Goal: Obtain resource: Obtain resource

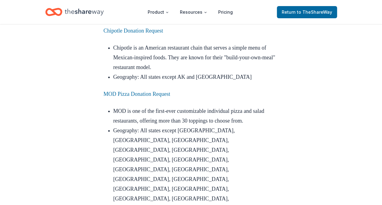
scroll to position [2252, 0]
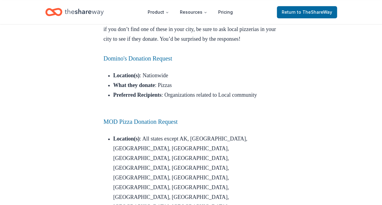
scroll to position [299, 0]
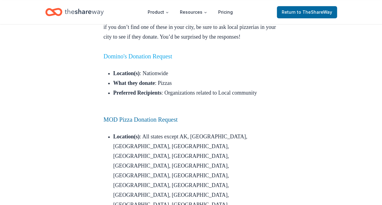
click at [123, 60] on link "Domino's Donation Request" at bounding box center [138, 56] width 69 height 7
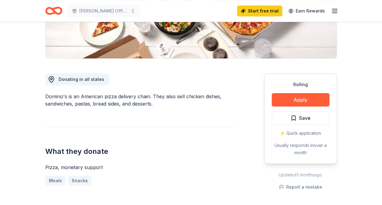
scroll to position [126, 0]
click at [299, 101] on button "Apply" at bounding box center [300, 99] width 58 height 13
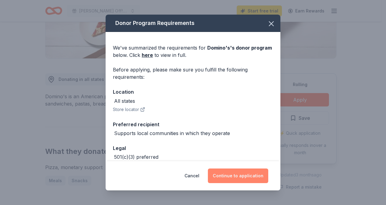
click at [244, 174] on button "Continue to application" at bounding box center [238, 175] width 60 height 15
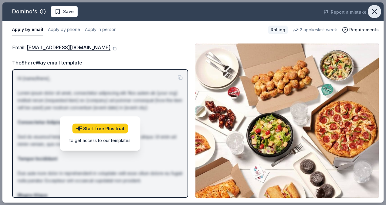
click at [373, 12] on icon "button" at bounding box center [374, 11] width 9 height 9
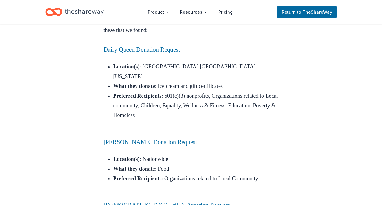
scroll to position [662, 0]
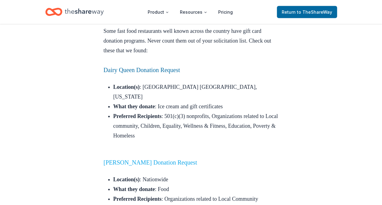
click at [146, 159] on link "McDonald's Donation Request" at bounding box center [151, 162] width 94 height 7
click at [131, 159] on link "McDonald's Donation Request" at bounding box center [151, 162] width 94 height 7
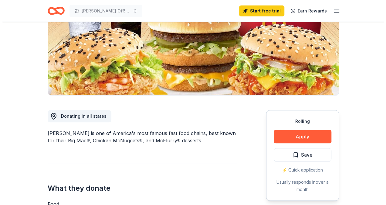
scroll to position [109, 0]
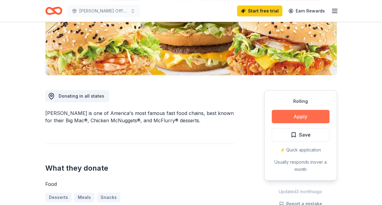
click at [290, 117] on button "Apply" at bounding box center [300, 116] width 58 height 13
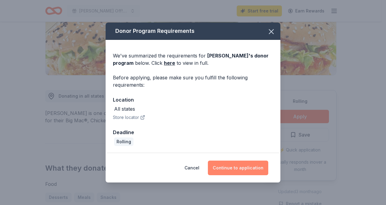
click at [225, 169] on button "Continue to application" at bounding box center [238, 167] width 60 height 15
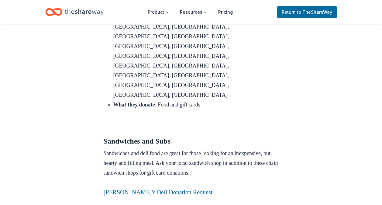
scroll to position [897, 0]
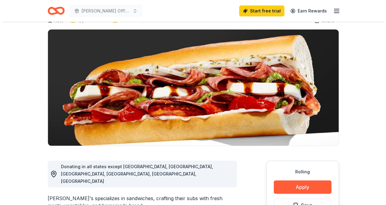
scroll to position [40, 0]
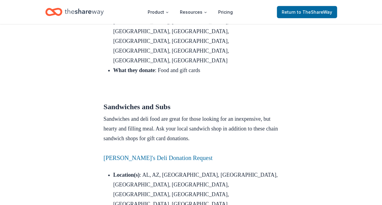
scroll to position [959, 0]
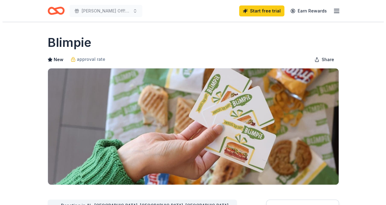
scroll to position [42, 0]
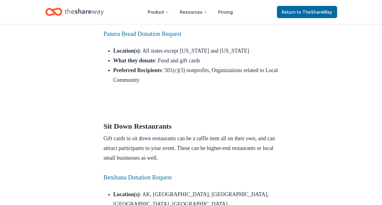
scroll to position [1718, 0]
